Goal: Check status: Check status

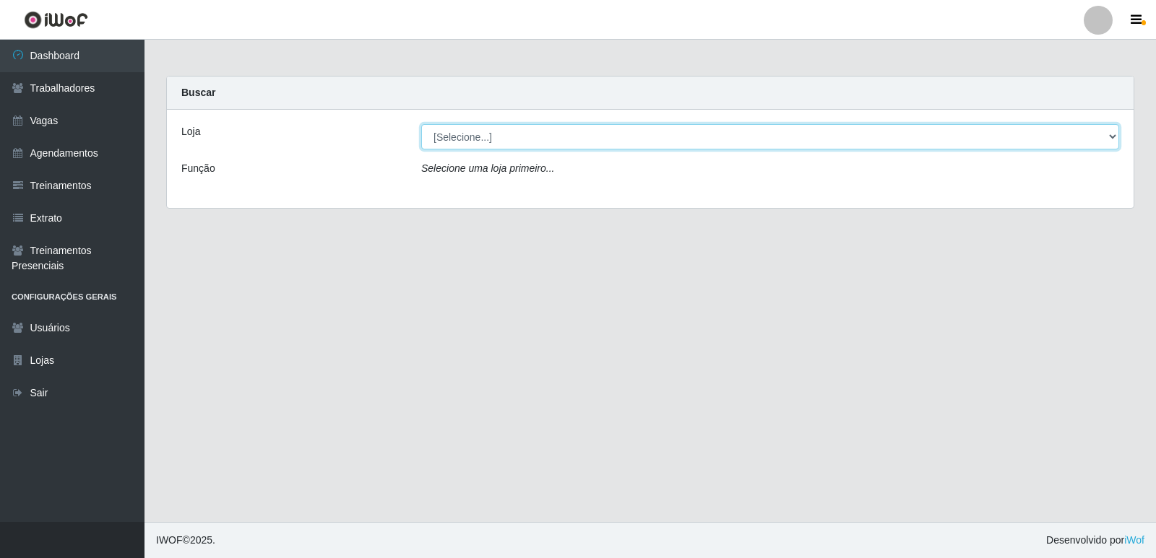
drag, startPoint x: 1112, startPoint y: 140, endPoint x: 1061, endPoint y: 98, distance: 66.2
click at [1112, 140] on select "[Selecione...] Restaurante A Paraibana - [GEOGRAPHIC_DATA]" at bounding box center [770, 136] width 698 height 25
select select "342"
click at [421, 124] on select "[Selecione...] Restaurante A Paraibana - [GEOGRAPHIC_DATA]" at bounding box center [770, 136] width 698 height 25
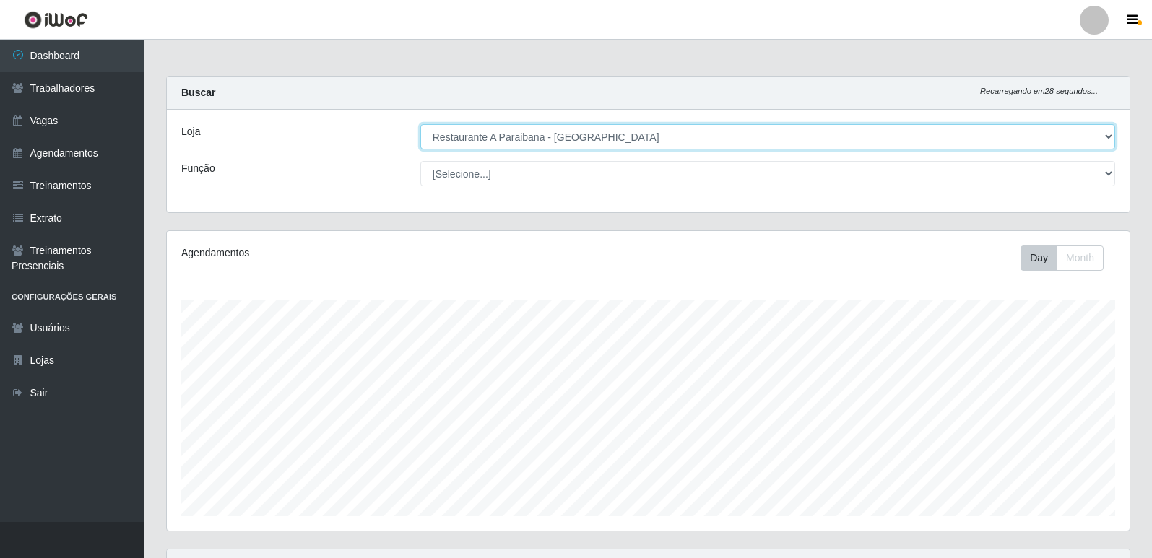
scroll to position [272, 0]
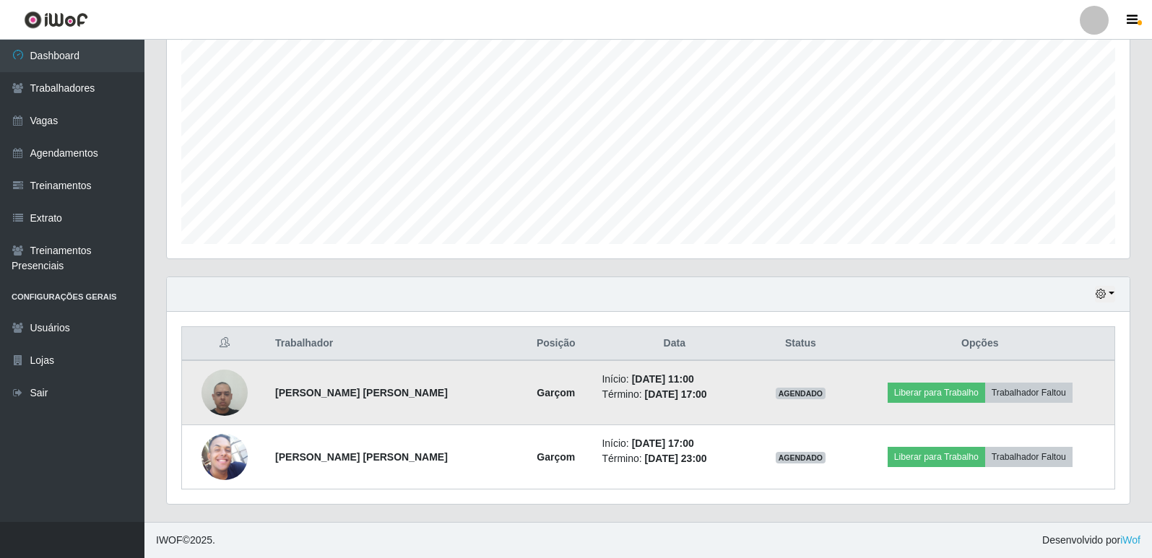
click at [210, 403] on img at bounding box center [225, 392] width 46 height 61
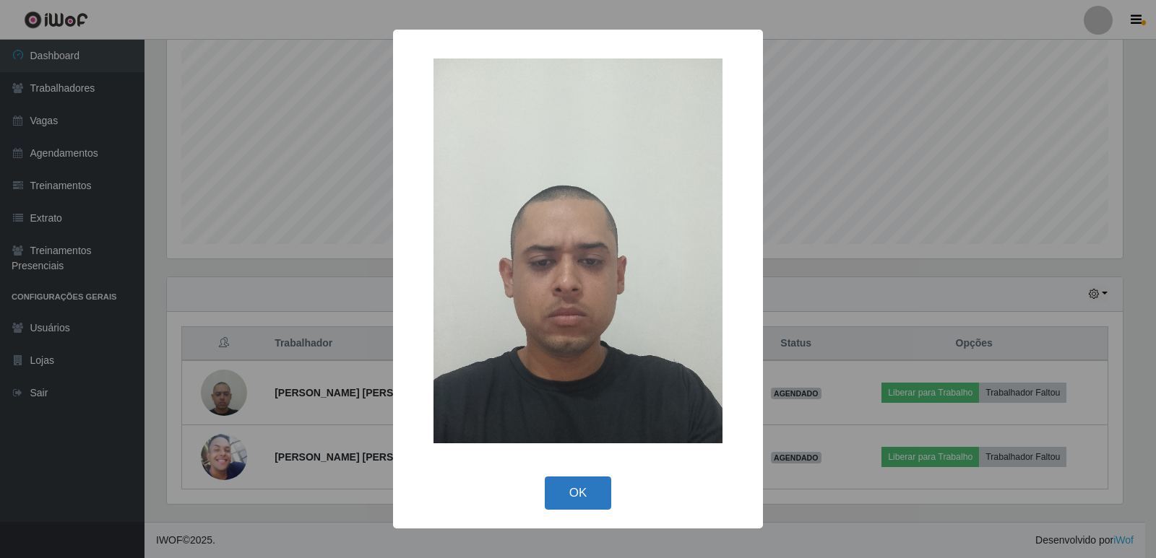
click at [600, 501] on button "OK" at bounding box center [578, 494] width 67 height 34
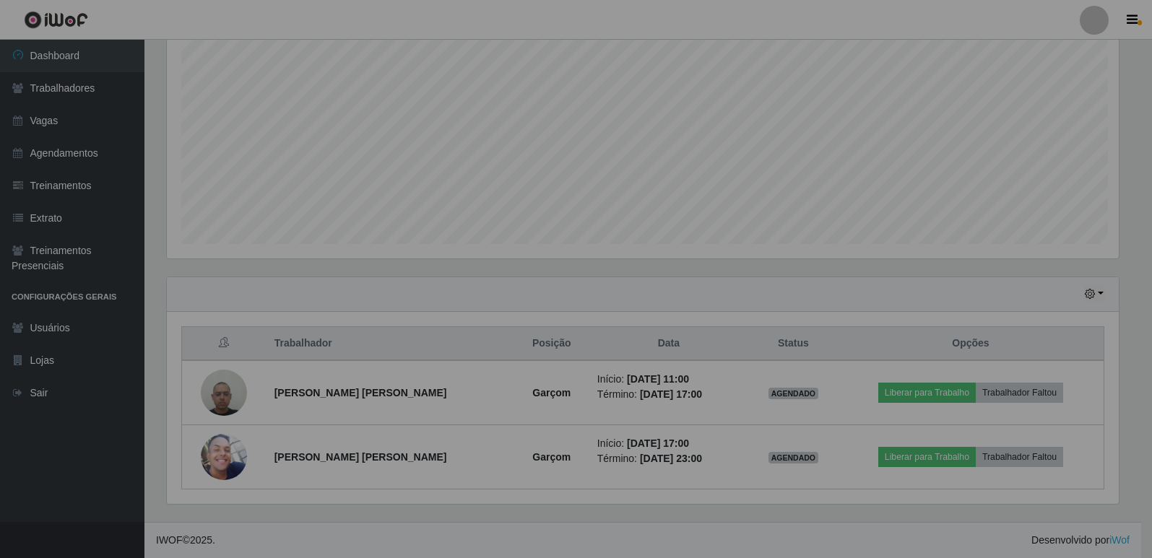
scroll to position [300, 963]
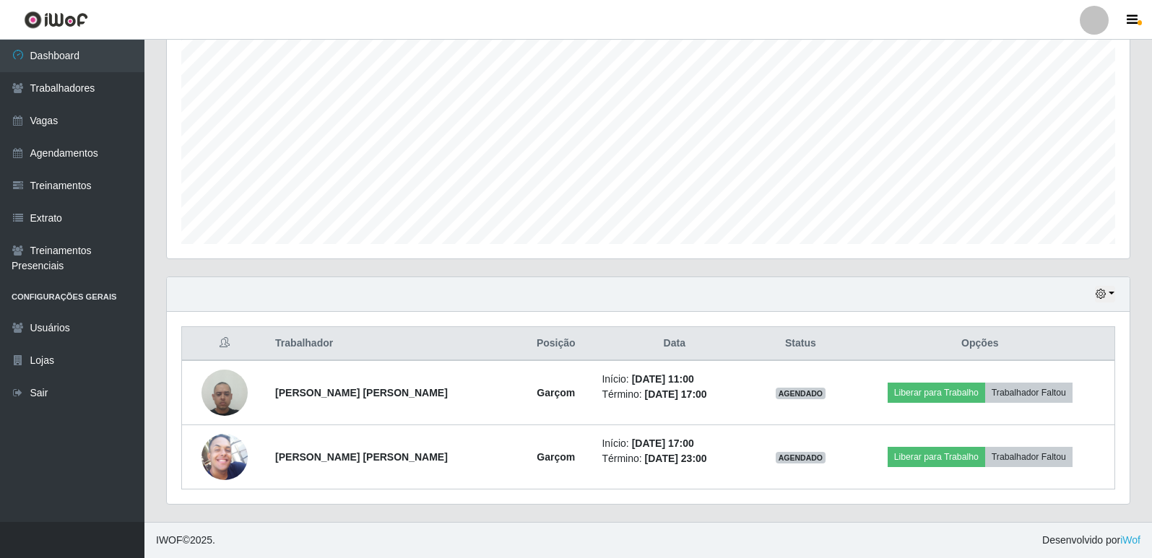
click at [1117, 293] on div "Hoje 1 dia 3 dias 1 Semana Não encerrados" at bounding box center [648, 294] width 963 height 35
click at [1113, 297] on button "button" at bounding box center [1105, 294] width 20 height 17
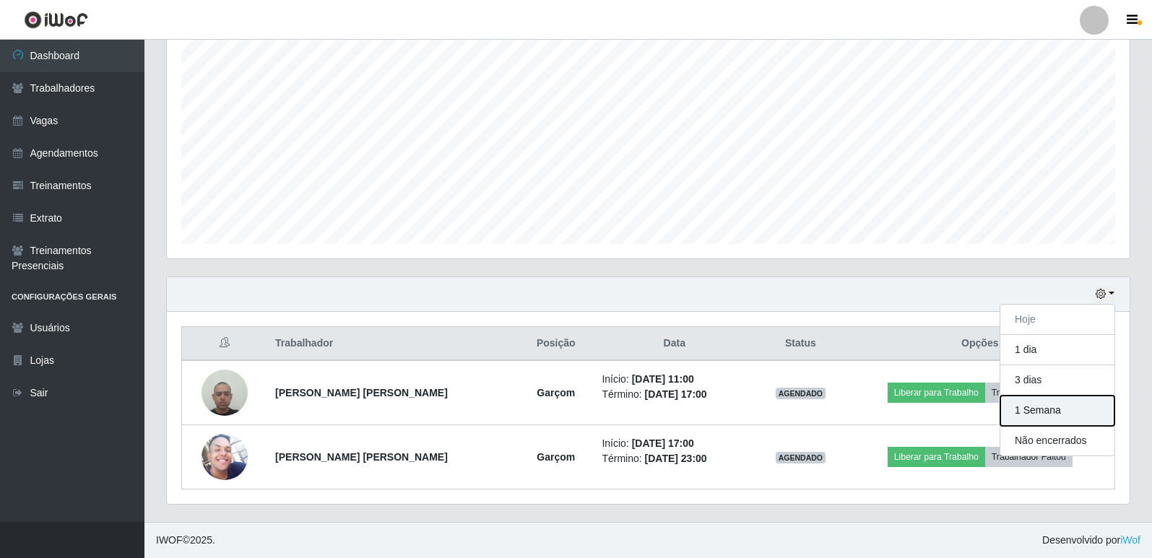
click at [1037, 413] on button "1 Semana" at bounding box center [1058, 411] width 114 height 30
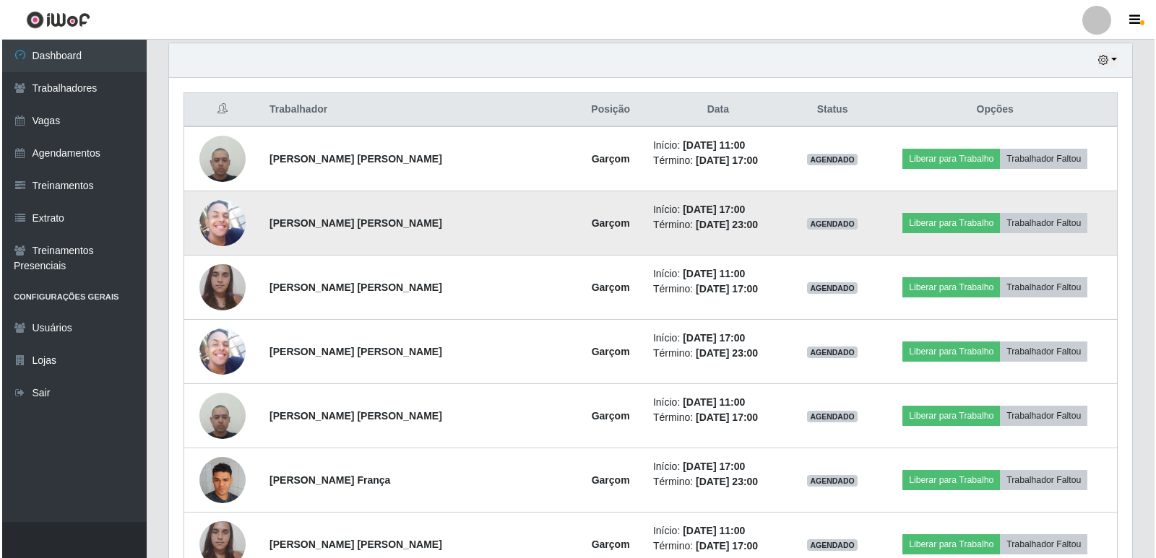
scroll to position [345, 0]
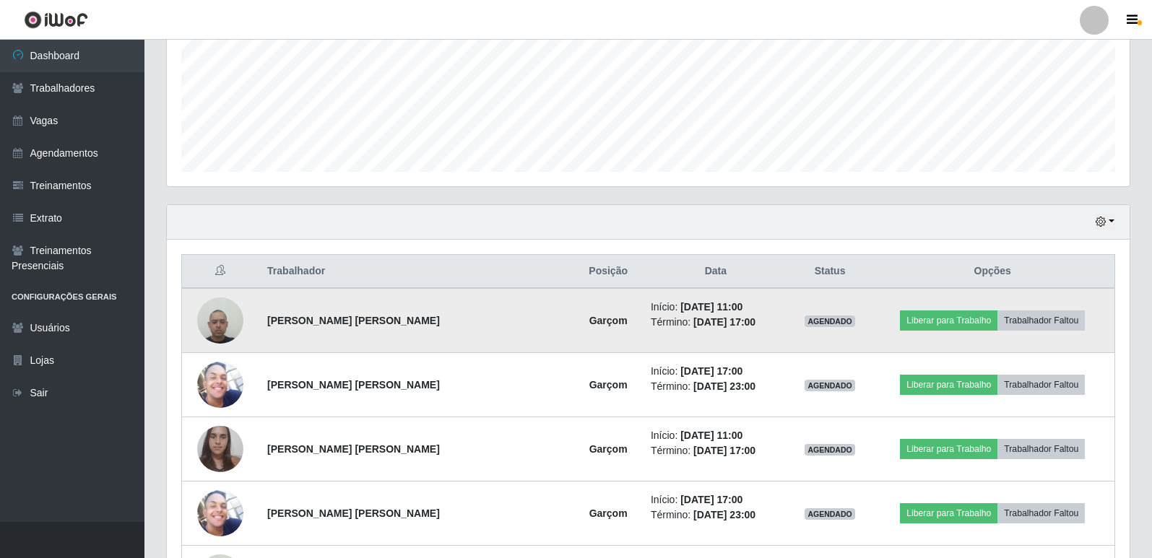
click at [222, 322] on img at bounding box center [220, 320] width 46 height 61
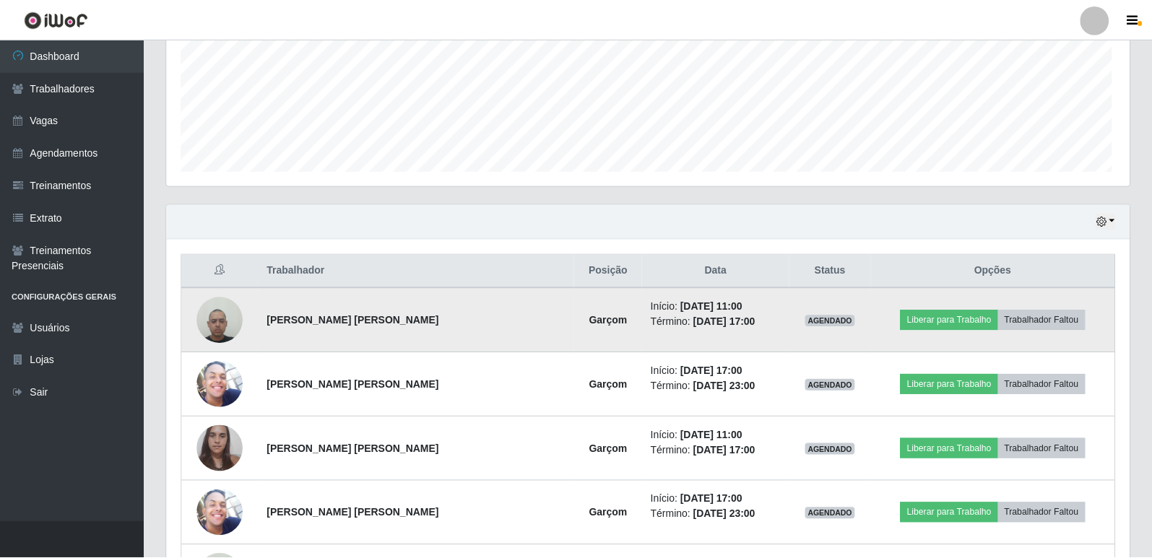
scroll to position [300, 956]
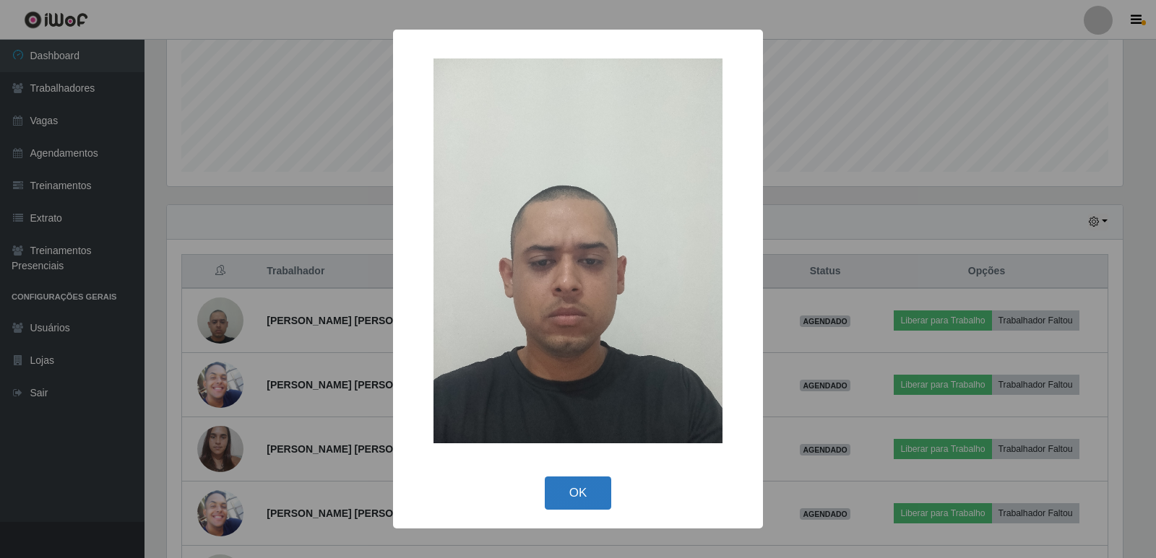
click at [590, 484] on button "OK" at bounding box center [578, 494] width 67 height 34
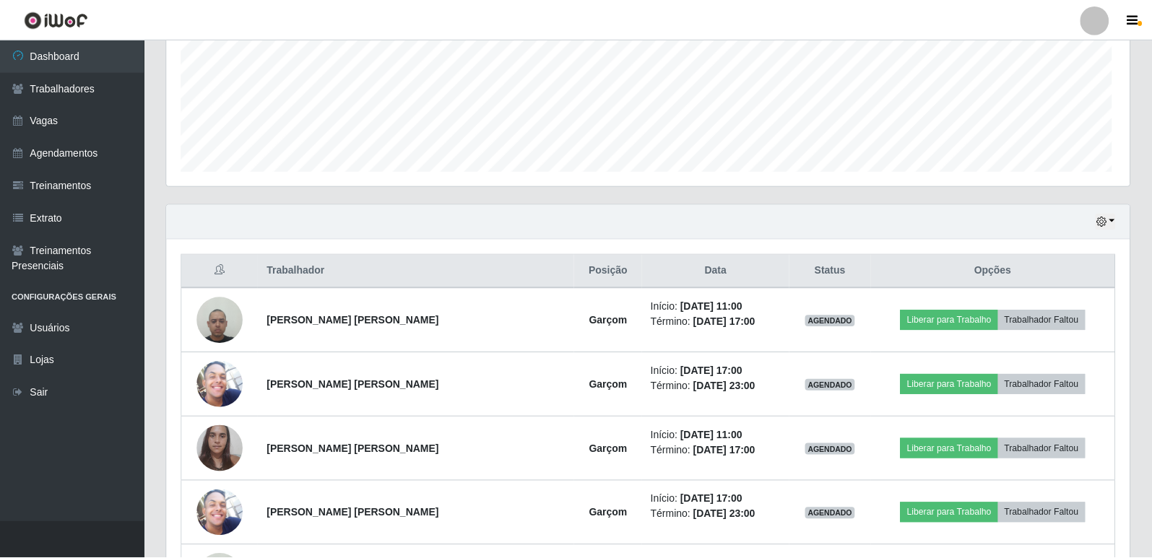
scroll to position [300, 963]
